Goal: Information Seeking & Learning: Learn about a topic

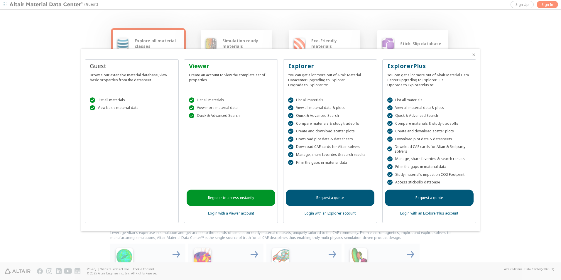
click at [123, 139] on div "Guest Browse our extensive material database, view basic properties from the da…" at bounding box center [132, 141] width 94 height 164
click at [124, 125] on div "Guest Browse our extensive material database, view basic properties from the da…" at bounding box center [132, 141] width 94 height 164
click at [57, 23] on div at bounding box center [280, 140] width 561 height 280
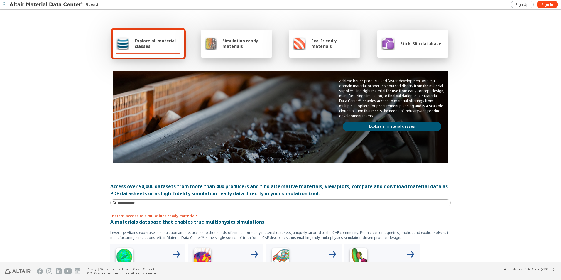
click at [166, 49] on div "Explore all material classes" at bounding box center [148, 43] width 64 height 14
click at [160, 201] on input at bounding box center [280, 202] width 339 height 6
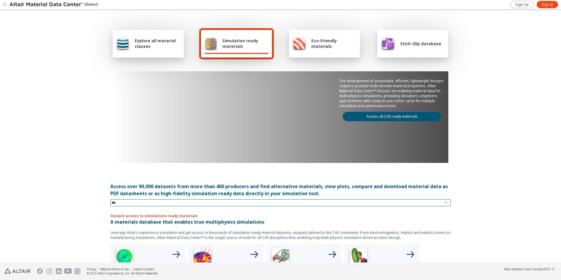
type input "****"
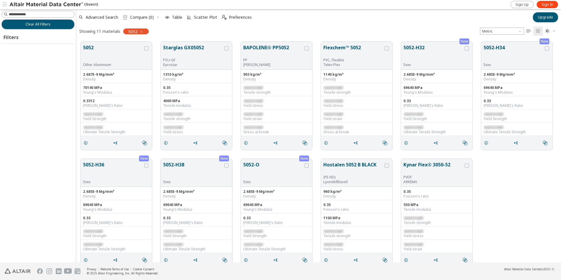
scroll to position [220, 480]
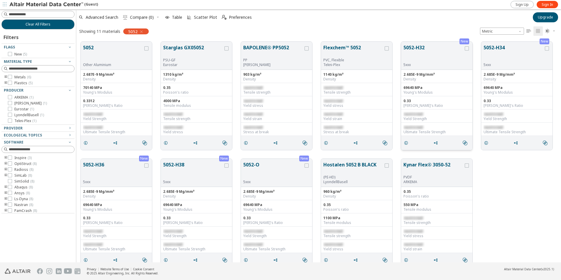
click at [454, 55] on button "5052-H32" at bounding box center [433, 53] width 60 height 18
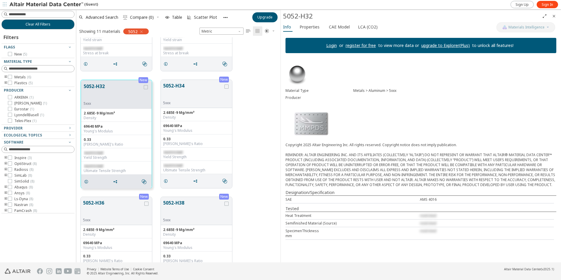
scroll to position [205, 0]
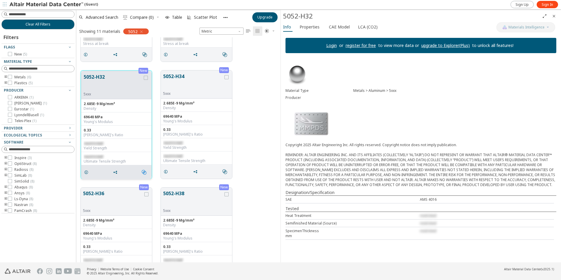
click at [143, 172] on icon "" at bounding box center [144, 172] width 5 height 5
click at [131, 174] on div "" at bounding box center [116, 172] width 70 height 14
click at [318, 26] on span "Properties" at bounding box center [309, 26] width 20 height 9
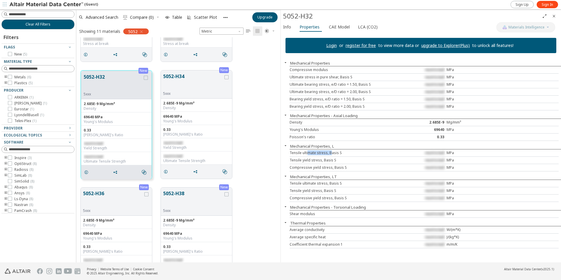
drag, startPoint x: 312, startPoint y: 154, endPoint x: 330, endPoint y: 156, distance: 17.5
click at [330, 156] on div "Tensile ultimate stress, Basis S restricted MPa" at bounding box center [423, 152] width 269 height 7
drag, startPoint x: 330, startPoint y: 156, endPoint x: 342, endPoint y: 162, distance: 13.9
click at [342, 162] on div "Tensile yield stress, Basis S restricted MPa" at bounding box center [423, 160] width 269 height 7
drag, startPoint x: 342, startPoint y: 162, endPoint x: 333, endPoint y: 170, distance: 11.6
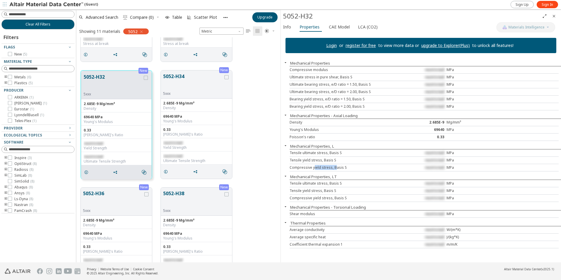
click at [333, 170] on div "Compressive yield stress, Basis S restricted MPa" at bounding box center [423, 167] width 269 height 7
drag, startPoint x: 333, startPoint y: 170, endPoint x: 327, endPoint y: 184, distance: 15.5
click at [327, 184] on div "Tensile ultimate stress, Basis S" at bounding box center [345, 183] width 112 height 5
drag, startPoint x: 327, startPoint y: 184, endPoint x: 315, endPoint y: 191, distance: 13.1
click at [315, 191] on div "Tensile yield stress, Basis S" at bounding box center [345, 190] width 112 height 5
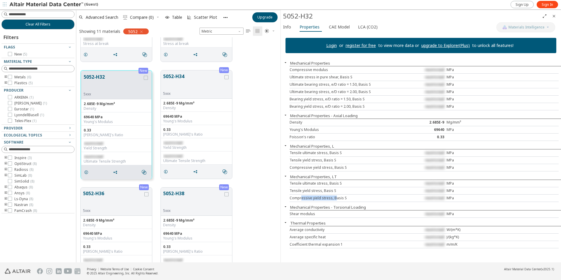
drag, startPoint x: 315, startPoint y: 191, endPoint x: 333, endPoint y: 199, distance: 19.4
click at [333, 199] on div "Compressive yield stress, Basis S" at bounding box center [345, 198] width 112 height 5
drag, startPoint x: 333, startPoint y: 199, endPoint x: 298, endPoint y: 198, distance: 35.5
click at [298, 198] on div "Compressive yield stress, Basis S" at bounding box center [345, 198] width 112 height 5
drag, startPoint x: 300, startPoint y: 212, endPoint x: 311, endPoint y: 213, distance: 11.7
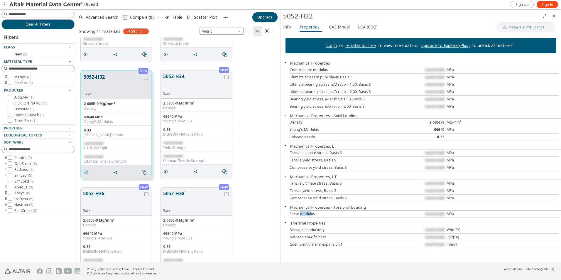
click at [311, 213] on div "Shear modulus" at bounding box center [345, 213] width 112 height 5
drag, startPoint x: 311, startPoint y: 213, endPoint x: 295, endPoint y: 215, distance: 16.3
click at [295, 215] on div "Shear modulus" at bounding box center [345, 213] width 112 height 5
drag, startPoint x: 320, startPoint y: 215, endPoint x: 304, endPoint y: 215, distance: 16.4
click at [304, 215] on div "Shear modulus" at bounding box center [345, 213] width 112 height 5
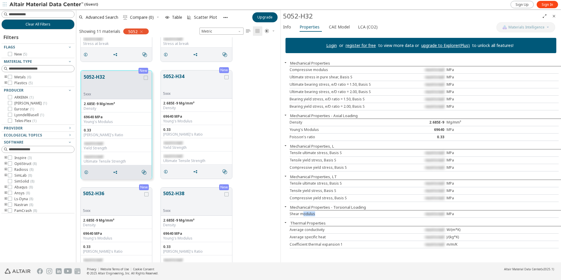
drag, startPoint x: 304, startPoint y: 215, endPoint x: 371, endPoint y: 215, distance: 67.1
click at [371, 215] on div "Shear modulus" at bounding box center [345, 213] width 112 height 5
click at [338, 28] on span "CAE Model" at bounding box center [339, 26] width 21 height 9
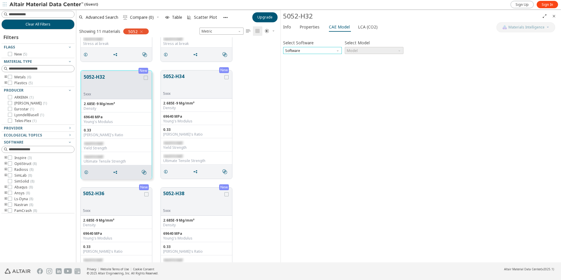
click at [320, 52] on span "Software" at bounding box center [312, 50] width 59 height 7
click at [303, 59] on span "OptiStruct" at bounding box center [312, 58] width 54 height 4
click at [371, 50] on span "Model" at bounding box center [374, 50] width 59 height 7
click at [362, 57] on span "Mat1" at bounding box center [374, 58] width 54 height 4
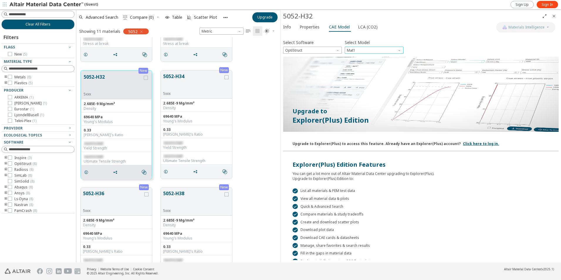
scroll to position [0, 0]
click at [363, 27] on span "LCA (CO2)" at bounding box center [368, 26] width 20 height 9
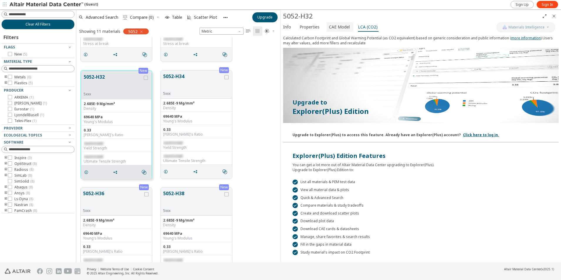
click at [341, 28] on span "CAE Model" at bounding box center [339, 26] width 21 height 9
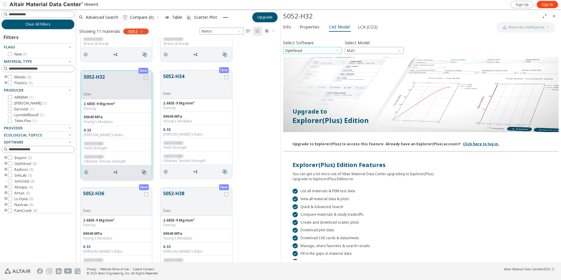
click at [303, 50] on span "OptiStruct" at bounding box center [312, 50] width 59 height 7
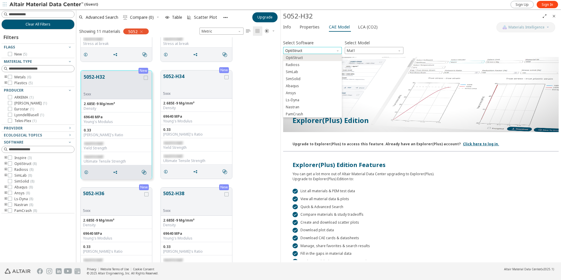
click at [303, 50] on span "OptiStruct" at bounding box center [312, 50] width 59 height 7
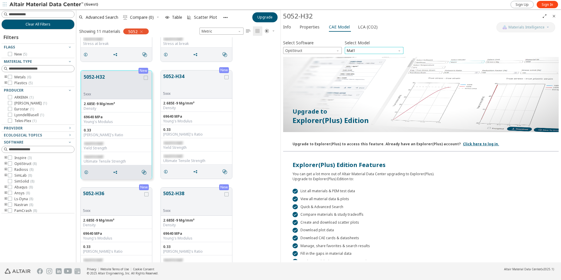
click at [350, 48] on span "Mat1" at bounding box center [374, 50] width 59 height 7
click at [311, 29] on span "Properties" at bounding box center [309, 26] width 20 height 9
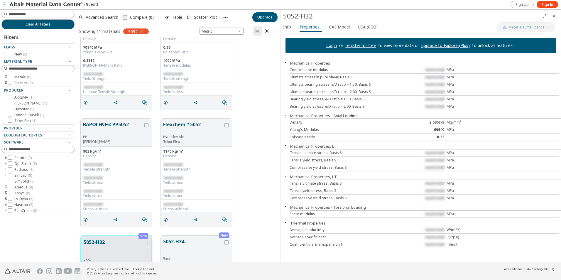
scroll to position [37, 0]
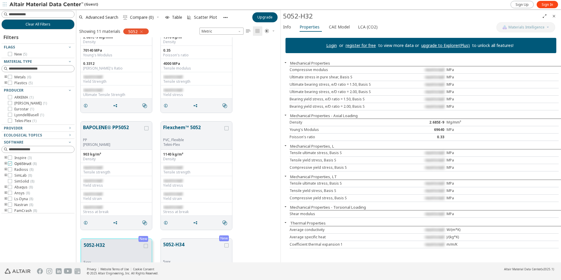
click at [10, 163] on icon at bounding box center [10, 163] width 4 height 4
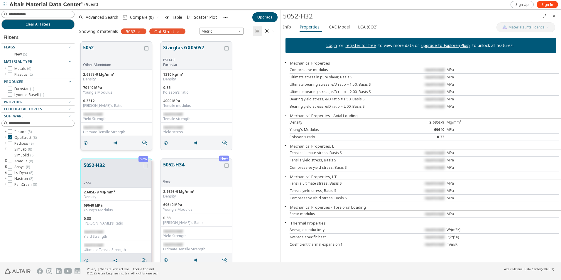
click at [113, 53] on button "5052" at bounding box center [113, 53] width 60 height 18
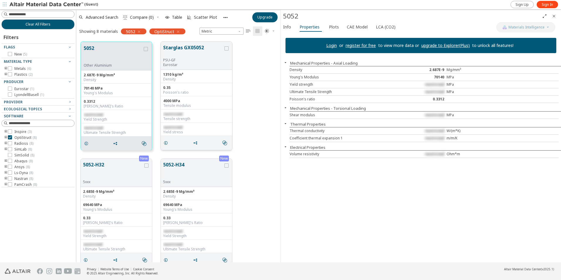
click at [191, 58] on div "PSU-GF" at bounding box center [193, 60] width 60 height 5
click at [180, 162] on button "5052-H34" at bounding box center [193, 170] width 60 height 18
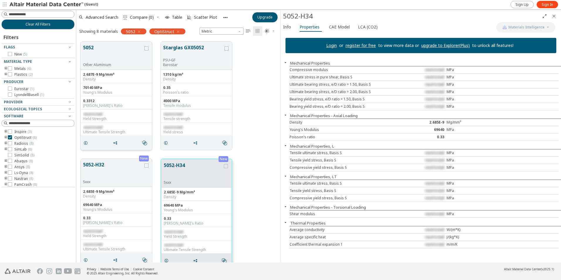
click at [107, 50] on button "5052" at bounding box center [113, 53] width 60 height 18
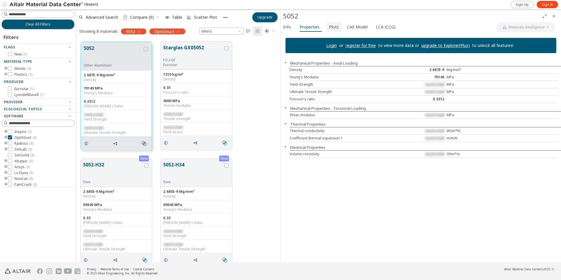
click at [338, 28] on button "Plots" at bounding box center [334, 26] width 16 height 9
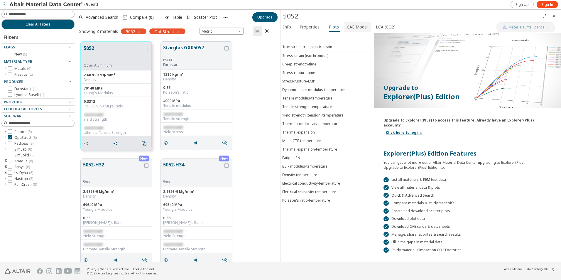
click at [347, 27] on span "CAE Model" at bounding box center [357, 26] width 21 height 9
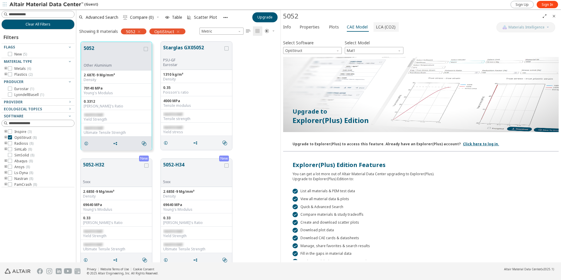
click at [376, 27] on span "LCA (CO2)" at bounding box center [386, 26] width 20 height 9
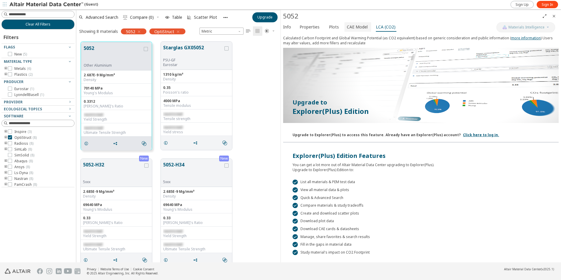
click at [352, 27] on span "CAE Model" at bounding box center [357, 26] width 21 height 9
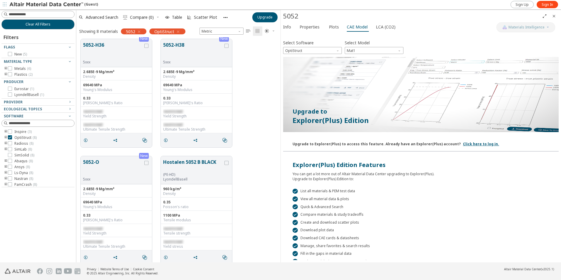
scroll to position [243, 0]
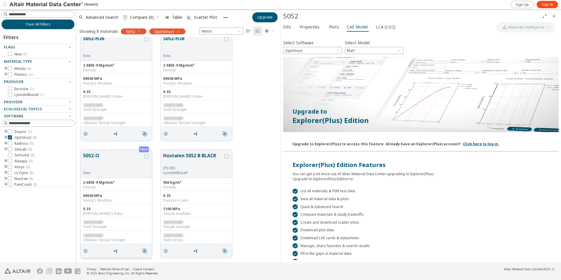
click at [122, 155] on button "5052-O" at bounding box center [113, 161] width 60 height 18
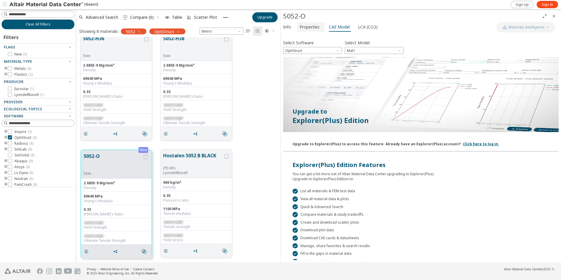
click at [311, 28] on span "Properties" at bounding box center [309, 26] width 20 height 9
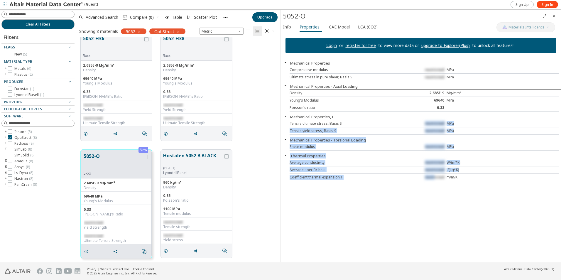
drag, startPoint x: 425, startPoint y: 125, endPoint x: 435, endPoint y: 189, distance: 64.4
click at [435, 189] on div "Login or register for free to view more data or upgrade to Explorer(Plus) to un…" at bounding box center [421, 147] width 280 height 229
drag, startPoint x: 435, startPoint y: 189, endPoint x: 434, endPoint y: 218, distance: 28.5
click at [434, 218] on div "Login or register for free to view more data or upgrade to Explorer(Plus) to un…" at bounding box center [421, 147] width 280 height 229
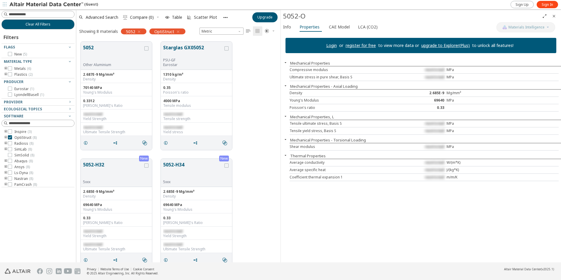
click at [267, 23] on div "Advanced Search  Compare (0) Table Scatter Plot Upgrade" at bounding box center [178, 17] width 204 height 13
click at [271, 15] on span "Upgrade" at bounding box center [264, 17] width 15 height 5
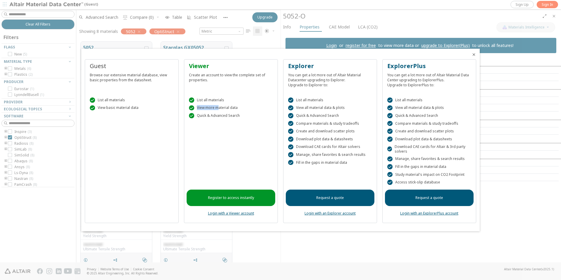
drag, startPoint x: 217, startPoint y: 108, endPoint x: 237, endPoint y: 106, distance: 20.3
click at [237, 106] on div " View more material data" at bounding box center [231, 107] width 84 height 5
drag, startPoint x: 237, startPoint y: 106, endPoint x: 220, endPoint y: 157, distance: 52.8
click at [220, 157] on div "Register to access instantly Login with a Viewer account" at bounding box center [230, 171] width 89 height 97
click at [233, 198] on link "Register to access instantly" at bounding box center [230, 197] width 89 height 16
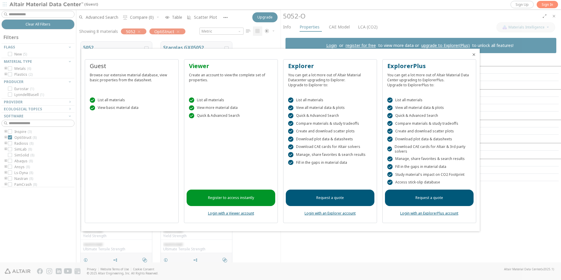
click at [228, 215] on link "Login with a Viewer account" at bounding box center [231, 213] width 46 height 5
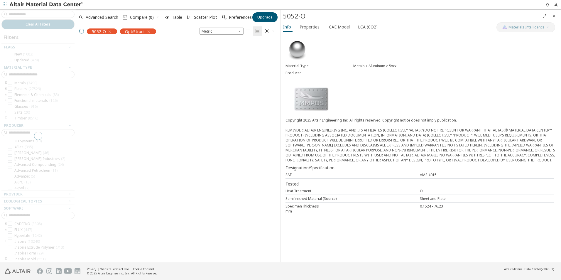
scroll to position [5, 5]
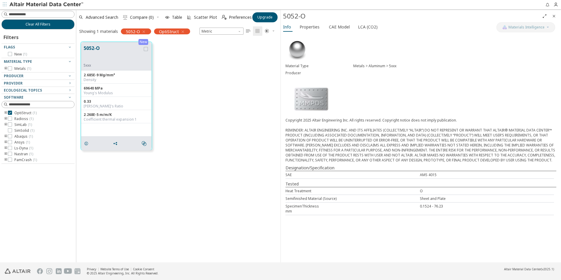
click at [143, 32] on icon "button" at bounding box center [143, 31] width 5 height 5
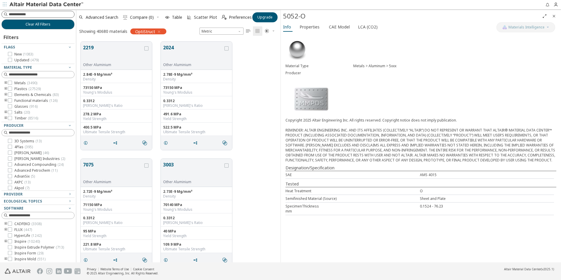
click at [50, 16] on input at bounding box center [41, 14] width 65 height 6
type input "****"
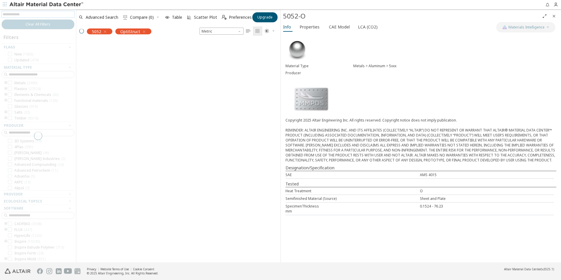
scroll to position [5, 5]
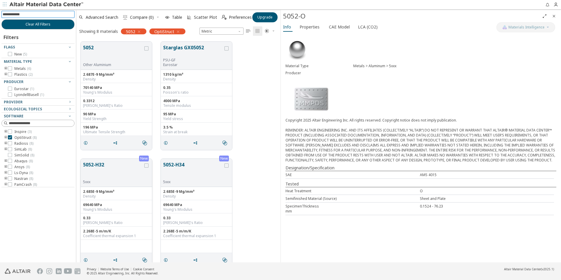
click at [123, 169] on button "5052-H32" at bounding box center [113, 170] width 60 height 18
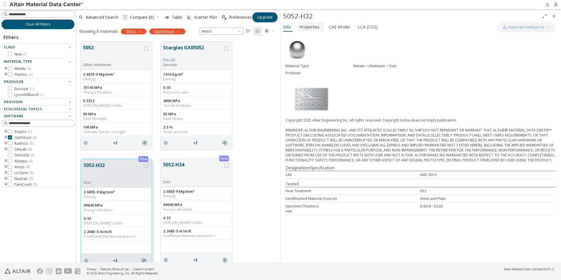
click at [312, 26] on span "Properties" at bounding box center [309, 26] width 20 height 9
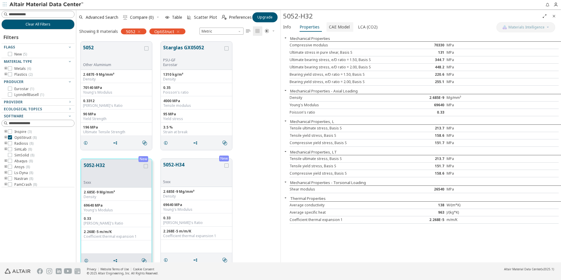
click at [336, 26] on span "CAE Model" at bounding box center [339, 26] width 21 height 9
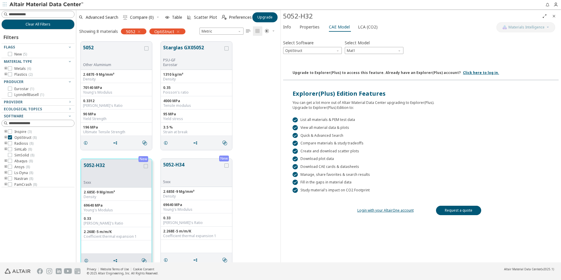
scroll to position [30, 0]
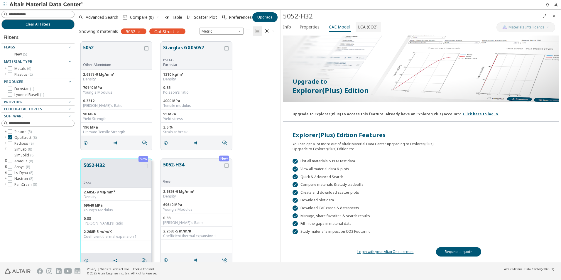
click at [367, 26] on span "LCA (CO2)" at bounding box center [368, 26] width 20 height 9
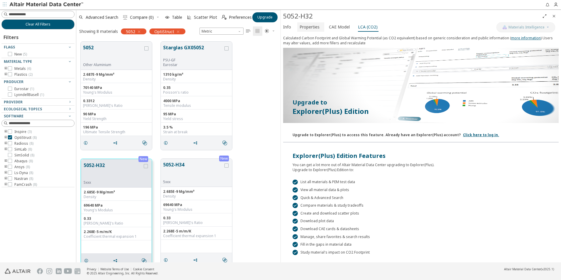
click at [317, 29] on span "Properties" at bounding box center [309, 26] width 20 height 9
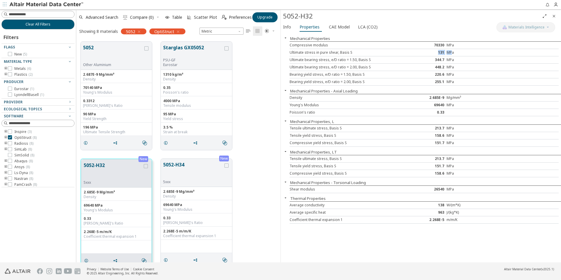
drag, startPoint x: 437, startPoint y: 53, endPoint x: 452, endPoint y: 51, distance: 15.6
click at [452, 51] on div "Ultimate stress in pure shear, Basis S 131 MPa" at bounding box center [423, 52] width 269 height 7
drag, startPoint x: 452, startPoint y: 51, endPoint x: 444, endPoint y: 59, distance: 11.4
click at [444, 59] on div "344.7" at bounding box center [423, 59] width 45 height 5
click at [284, 182] on icon "button" at bounding box center [285, 181] width 5 height 5
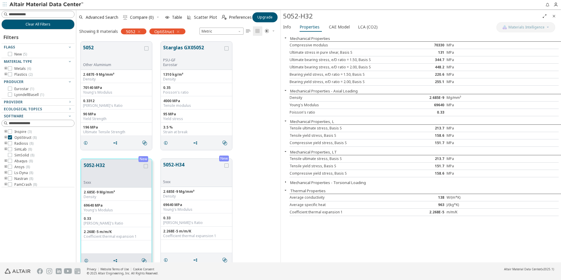
click at [284, 182] on icon "button" at bounding box center [285, 181] width 5 height 5
click at [288, 29] on span "Info" at bounding box center [287, 26] width 8 height 9
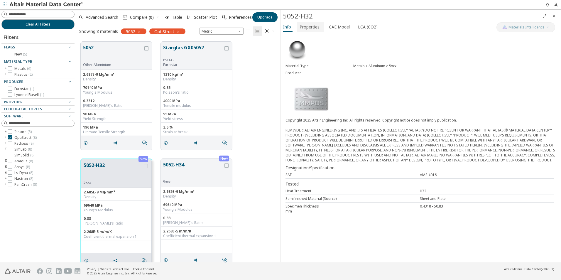
click at [309, 29] on span "Properties" at bounding box center [309, 26] width 20 height 9
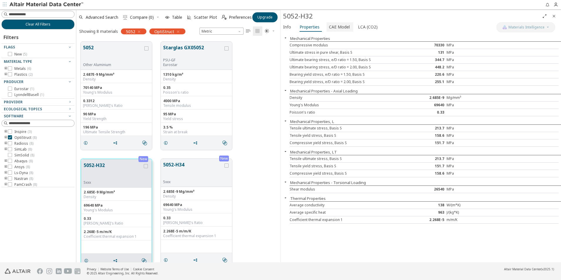
click at [339, 29] on span "CAE Model" at bounding box center [339, 26] width 21 height 9
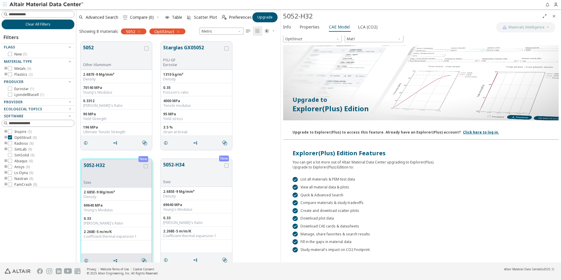
scroll to position [0, 0]
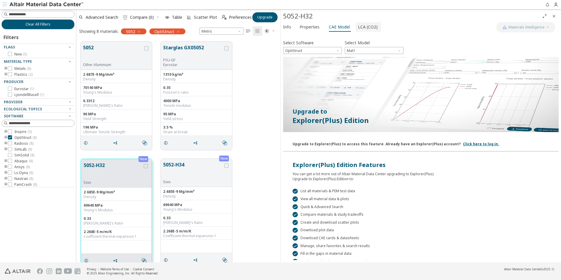
click at [361, 26] on span "LCA (CO2)" at bounding box center [368, 26] width 20 height 9
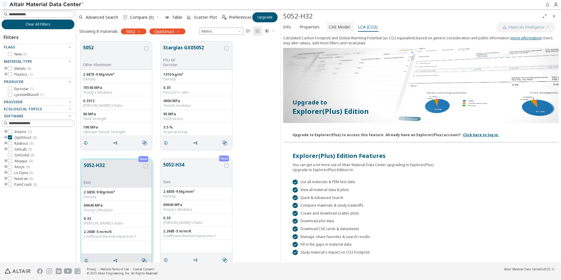
click at [338, 27] on span "CAE Model" at bounding box center [339, 26] width 21 height 9
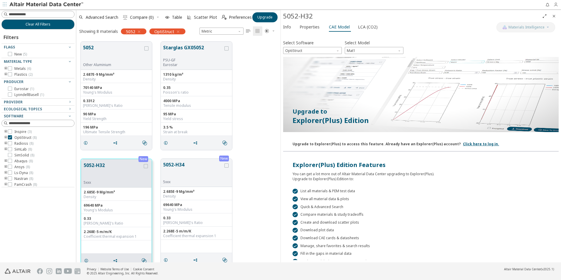
click at [555, 7] on icon "button" at bounding box center [555, 4] width 5 height 5
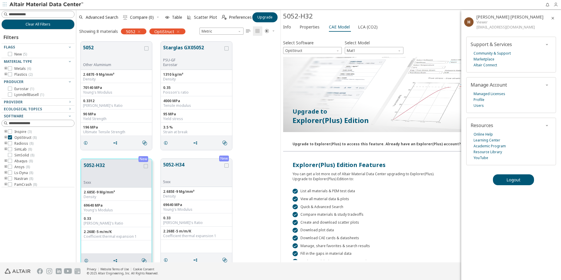
click at [555, 7] on icon "button" at bounding box center [555, 4] width 5 height 5
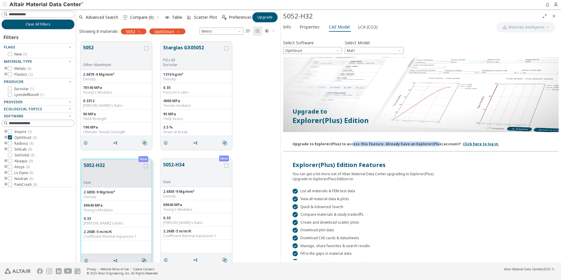
drag, startPoint x: 348, startPoint y: 145, endPoint x: 427, endPoint y: 141, distance: 79.2
click at [427, 141] on div "Upgrade to Explorer(Plus) to access this feature. Already have an Explorer(Plus…" at bounding box center [376, 142] width 168 height 7
drag, startPoint x: 427, startPoint y: 141, endPoint x: 372, endPoint y: 148, distance: 55.3
click at [372, 148] on div "Upgrade to Explorer(Plus) to access this feature. Already have an Explorer(Plus…" at bounding box center [420, 142] width 275 height 17
drag, startPoint x: 398, startPoint y: 142, endPoint x: 438, endPoint y: 143, distance: 40.2
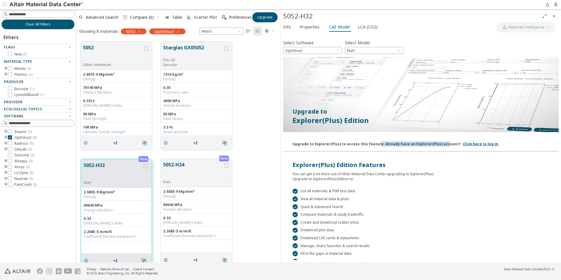
click at [438, 143] on div "Upgrade to Explorer(Plus) to access this feature. Already have an Explorer(Plus…" at bounding box center [376, 142] width 168 height 7
drag, startPoint x: 438, startPoint y: 143, endPoint x: 410, endPoint y: 148, distance: 28.9
click at [410, 148] on div "Upgrade to Explorer(Plus) to access this feature. Already have an Explorer(Plus…" at bounding box center [420, 142] width 275 height 17
click at [360, 30] on span "LCA (CO2)" at bounding box center [368, 26] width 20 height 9
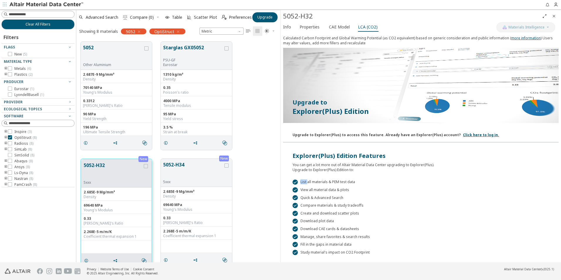
drag, startPoint x: 307, startPoint y: 180, endPoint x: 357, endPoint y: 183, distance: 49.9
click at [357, 183] on div " List all materials & PEM test data" at bounding box center [420, 181] width 257 height 5
drag, startPoint x: 345, startPoint y: 192, endPoint x: 361, endPoint y: 193, distance: 15.3
click at [361, 193] on div " List all materials & PEM test data  View all material data & plots  Quick &…" at bounding box center [420, 213] width 275 height 83
drag, startPoint x: 361, startPoint y: 193, endPoint x: 335, endPoint y: 208, distance: 30.2
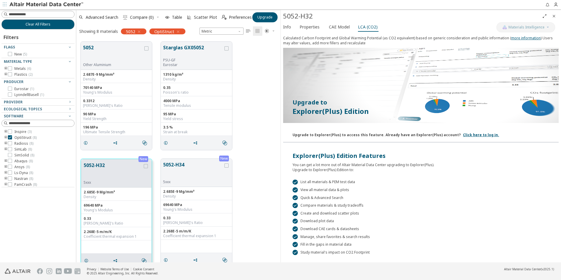
click at [335, 208] on div " List all materials & PEM test data  View all material data & plots  Quick &…" at bounding box center [420, 213] width 275 height 83
drag, startPoint x: 321, startPoint y: 197, endPoint x: 332, endPoint y: 196, distance: 11.2
click at [332, 196] on div " Quick & Advanced Search" at bounding box center [420, 197] width 257 height 5
drag, startPoint x: 332, startPoint y: 196, endPoint x: 313, endPoint y: 207, distance: 22.7
click at [313, 207] on div " Compare materials & study tradeoffs" at bounding box center [420, 205] width 257 height 5
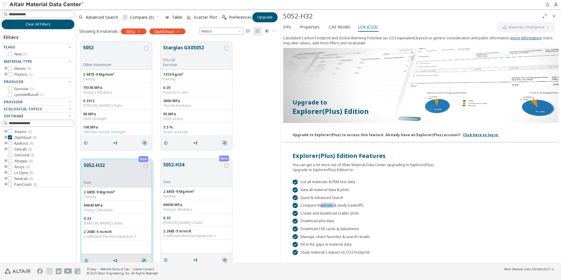
drag, startPoint x: 320, startPoint y: 205, endPoint x: 333, endPoint y: 205, distance: 12.3
click at [333, 205] on div " Compare materials & study tradeoffs" at bounding box center [420, 205] width 257 height 5
drag, startPoint x: 333, startPoint y: 205, endPoint x: 317, endPoint y: 210, distance: 16.5
click at [320, 208] on div " List all materials & PEM test data  View all material data & plots  Quick &…" at bounding box center [420, 213] width 275 height 83
drag, startPoint x: 334, startPoint y: 218, endPoint x: 372, endPoint y: 222, distance: 38.6
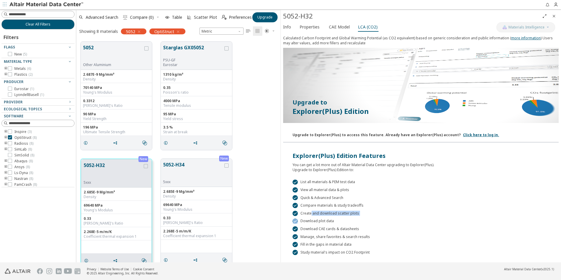
click at [372, 222] on div " List all materials & PEM test data  View all material data & plots  Quick &…" at bounding box center [420, 213] width 275 height 83
drag, startPoint x: 372, startPoint y: 222, endPoint x: 320, endPoint y: 233, distance: 53.9
click at [320, 233] on div " List all materials & PEM test data  View all material data & plots  Quick &…" at bounding box center [420, 213] width 275 height 83
click at [302, 25] on span "Properties" at bounding box center [309, 26] width 20 height 9
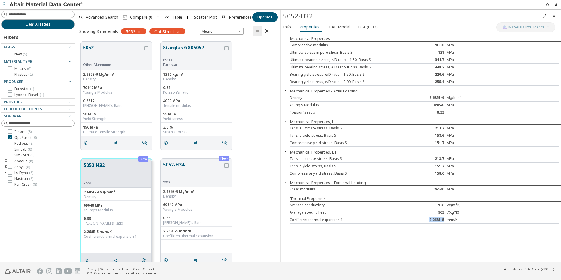
drag, startPoint x: 426, startPoint y: 220, endPoint x: 445, endPoint y: 220, distance: 19.1
click at [445, 220] on div "2.268E-5" at bounding box center [423, 219] width 45 height 5
copy div "2.268E-5"
drag, startPoint x: 432, startPoint y: 191, endPoint x: 443, endPoint y: 189, distance: 10.7
click at [443, 189] on div "26540" at bounding box center [423, 189] width 45 height 5
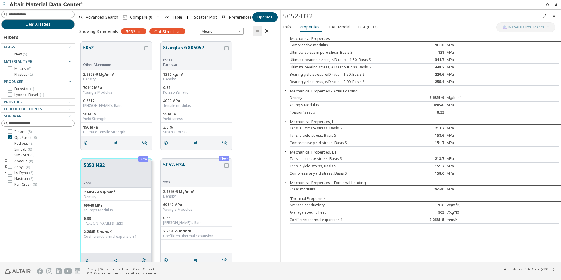
click at [445, 189] on div "26540" at bounding box center [423, 189] width 45 height 5
drag, startPoint x: 436, startPoint y: 189, endPoint x: 429, endPoint y: 189, distance: 7.7
click at [429, 189] on div "26540" at bounding box center [423, 189] width 45 height 5
drag, startPoint x: 429, startPoint y: 189, endPoint x: 438, endPoint y: 194, distance: 10.5
click at [438, 194] on div "Mechanical Properties Compressive modulus 70330 MPa Ultimate stress in pure she…" at bounding box center [421, 147] width 280 height 229
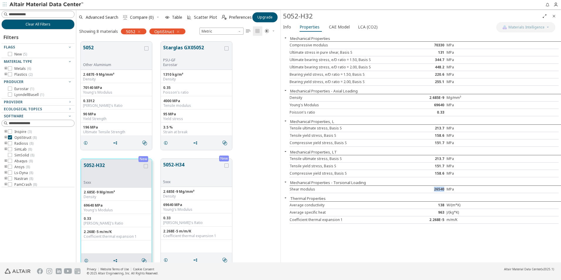
drag, startPoint x: 443, startPoint y: 189, endPoint x: 431, endPoint y: 188, distance: 12.1
click at [431, 188] on div "26540" at bounding box center [423, 189] width 45 height 5
drag, startPoint x: 431, startPoint y: 188, endPoint x: 428, endPoint y: 193, distance: 5.3
click at [428, 193] on div "Shear modulus 26540 MPa" at bounding box center [423, 189] width 269 height 7
drag, startPoint x: 435, startPoint y: 173, endPoint x: 454, endPoint y: 174, distance: 19.1
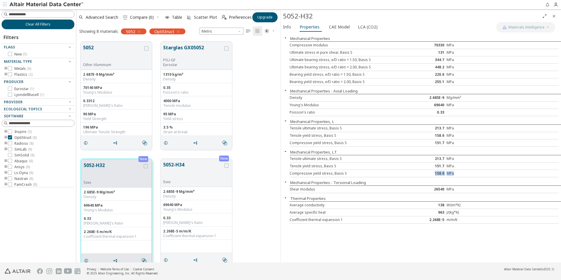
click at [454, 174] on div "Compressive yield stress, Basis S 158.6 MPa" at bounding box center [423, 173] width 269 height 7
drag, startPoint x: 454, startPoint y: 174, endPoint x: 456, endPoint y: 168, distance: 6.3
click at [456, 168] on div "Tensile yield stress, Basis S 151.7 MPa" at bounding box center [423, 165] width 269 height 7
drag, startPoint x: 456, startPoint y: 168, endPoint x: 457, endPoint y: 159, distance: 9.4
click at [457, 159] on div "Tensile ultimate stress, Basis S 213.7 MPa" at bounding box center [423, 158] width 269 height 7
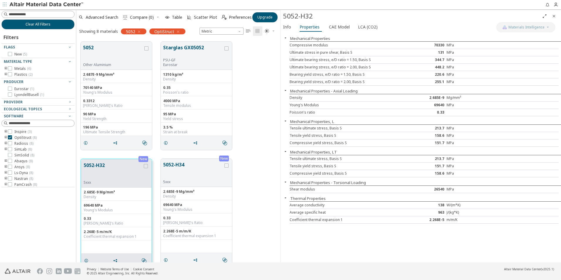
drag, startPoint x: 457, startPoint y: 159, endPoint x: 408, endPoint y: 173, distance: 51.3
click at [407, 173] on div "158.6" at bounding box center [423, 173] width 45 height 5
drag, startPoint x: 301, startPoint y: 50, endPoint x: 347, endPoint y: 49, distance: 46.1
click at [347, 49] on div "Ultimate stress in pure shear, Basis S 131 MPa" at bounding box center [423, 52] width 269 height 7
drag, startPoint x: 347, startPoint y: 49, endPoint x: 343, endPoint y: 72, distance: 23.5
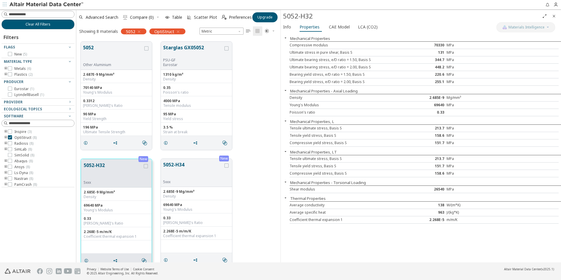
click at [343, 72] on div "Bearing yield stress, e/D ratio = 1.50, Basis S" at bounding box center [345, 74] width 112 height 5
drag, startPoint x: 292, startPoint y: 172, endPoint x: 335, endPoint y: 171, distance: 42.8
click at [335, 171] on div "Compressive yield stress, Basis S" at bounding box center [345, 173] width 112 height 5
drag, startPoint x: 335, startPoint y: 171, endPoint x: 311, endPoint y: 172, distance: 23.5
click at [311, 172] on div "Compressive yield stress, Basis S" at bounding box center [345, 173] width 112 height 5
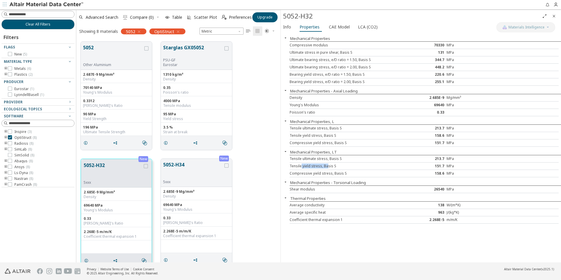
drag, startPoint x: 301, startPoint y: 167, endPoint x: 327, endPoint y: 166, distance: 26.1
click at [327, 166] on div "Tensile yield stress, Basis S" at bounding box center [345, 166] width 112 height 5
drag, startPoint x: 327, startPoint y: 166, endPoint x: 309, endPoint y: 173, distance: 19.2
click at [309, 173] on div "Compressive yield stress, Basis S" at bounding box center [345, 173] width 112 height 5
drag, startPoint x: 288, startPoint y: 166, endPoint x: 299, endPoint y: 165, distance: 11.2
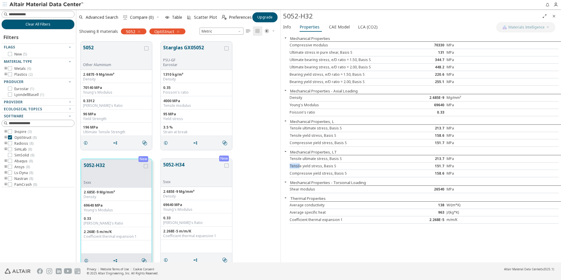
click at [299, 165] on div "Mechanical Properties Compressive modulus 70330 MPa Ultimate stress in pure she…" at bounding box center [421, 147] width 280 height 229
drag, startPoint x: 299, startPoint y: 165, endPoint x: 302, endPoint y: 160, distance: 5.8
click at [302, 160] on div "Mechanical Properties Compressive modulus 70330 MPa Ultimate stress in pure she…" at bounding box center [421, 147] width 280 height 229
drag, startPoint x: 302, startPoint y: 160, endPoint x: 294, endPoint y: 143, distance: 18.4
click at [295, 145] on div "Compressive yield stress, Basis S" at bounding box center [345, 142] width 112 height 5
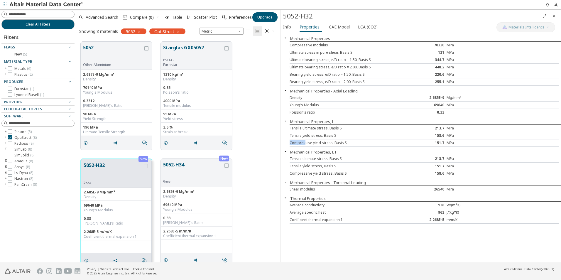
drag, startPoint x: 288, startPoint y: 139, endPoint x: 305, endPoint y: 139, distance: 16.7
click at [305, 139] on div "Mechanical Properties Compressive modulus 70330 MPa Ultimate stress in pure she…" at bounding box center [421, 147] width 280 height 229
drag, startPoint x: 305, startPoint y: 139, endPoint x: 311, endPoint y: 128, distance: 12.6
click at [311, 128] on div "Tensile ultimate stress, Basis S" at bounding box center [345, 128] width 112 height 5
drag, startPoint x: 311, startPoint y: 128, endPoint x: 320, endPoint y: 134, distance: 10.3
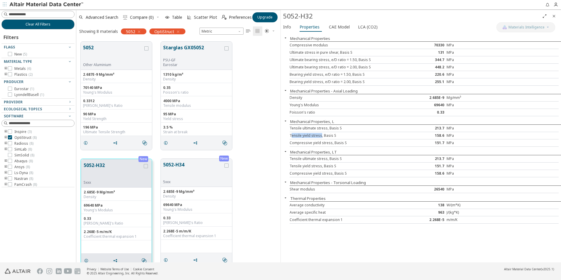
click at [320, 134] on div "Tensile yield stress, Basis S" at bounding box center [345, 135] width 112 height 5
drag, startPoint x: 320, startPoint y: 134, endPoint x: 289, endPoint y: 125, distance: 32.5
click at [289, 125] on div "Mechanical Properties Compressive modulus 70330 MPa Ultimate stress in pure she…" at bounding box center [421, 147] width 280 height 229
click at [349, 115] on div "Poisson's ratio 0.33" at bounding box center [423, 112] width 269 height 7
click at [291, 26] on span "Info" at bounding box center [287, 26] width 9 height 9
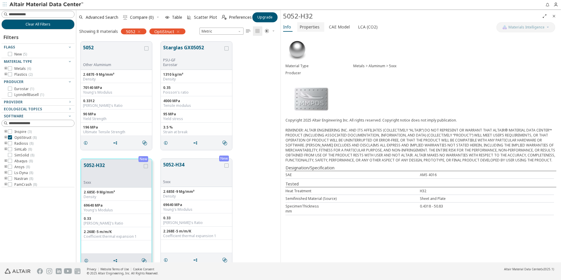
click at [303, 25] on span "Properties" at bounding box center [309, 26] width 20 height 9
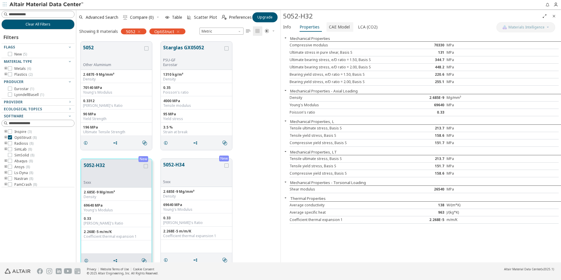
click at [336, 23] on span "CAE Model" at bounding box center [339, 26] width 21 height 9
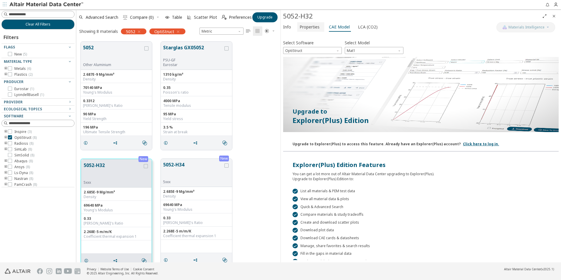
click at [316, 30] on span "Properties" at bounding box center [309, 26] width 20 height 9
